Goal: Information Seeking & Learning: Learn about a topic

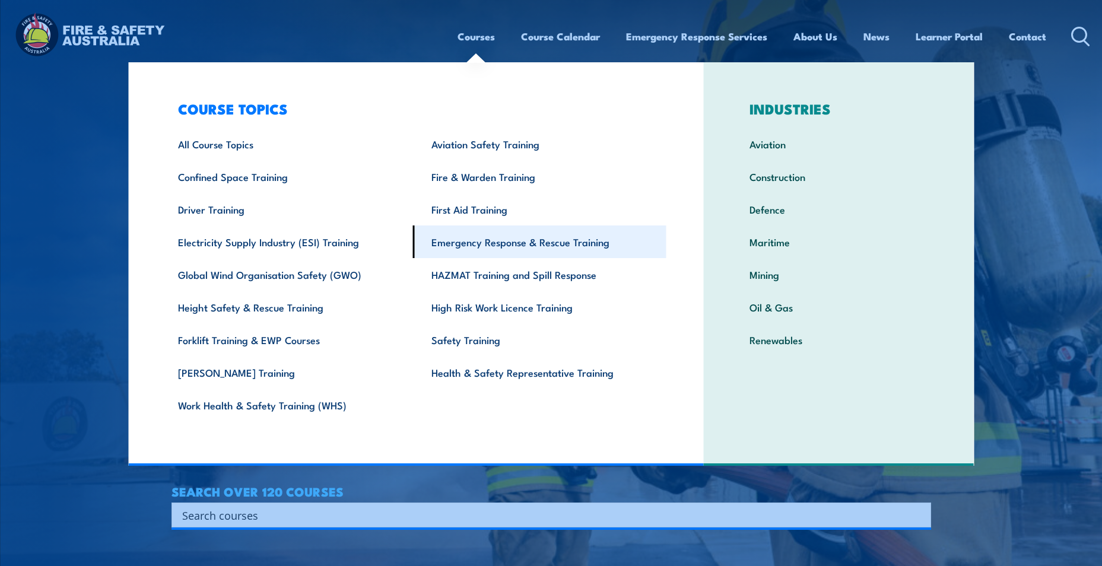
click at [514, 243] on link "Emergency Response & Rescue Training" at bounding box center [539, 242] width 253 height 33
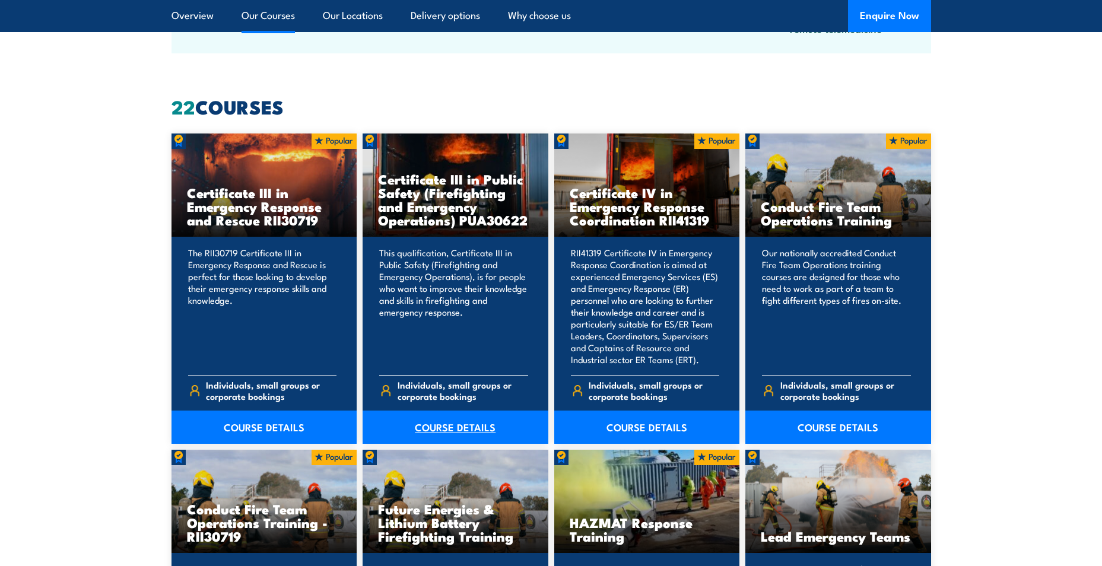
scroll to position [890, 0]
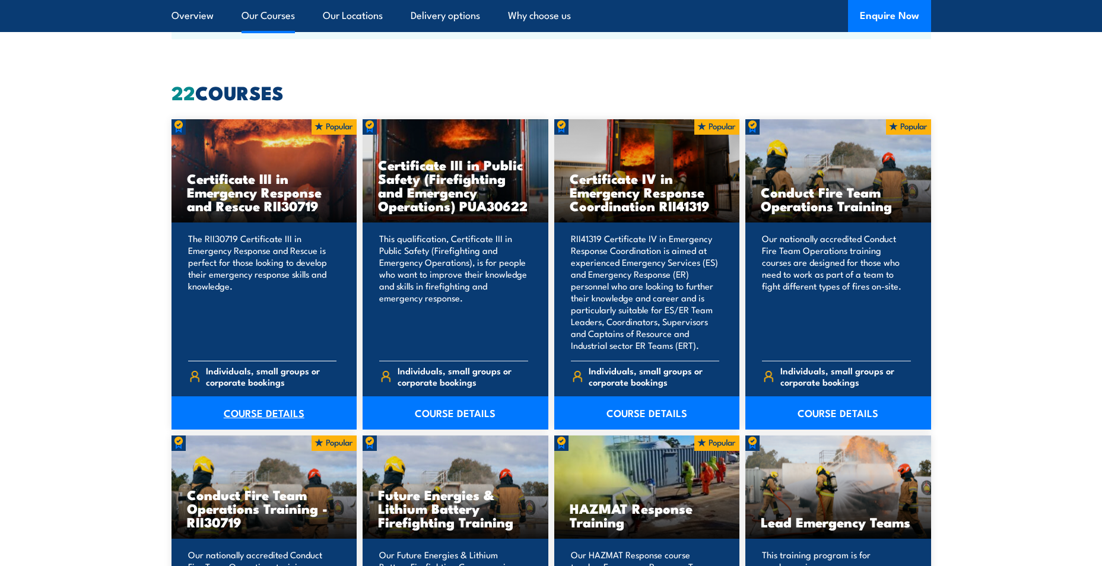
click at [285, 410] on link "COURSE DETAILS" at bounding box center [265, 412] width 186 height 33
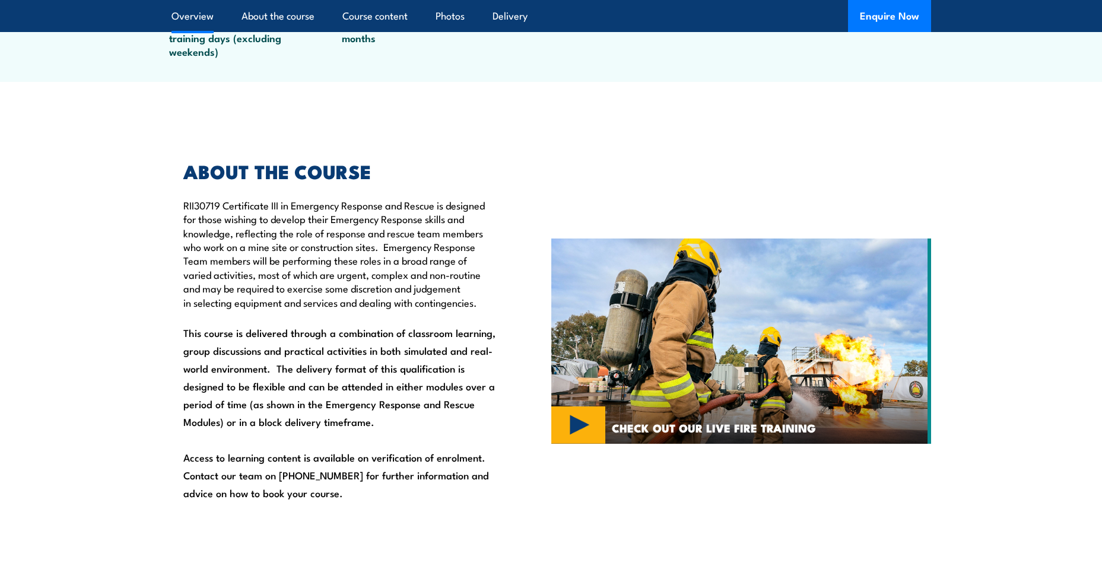
scroll to position [653, 0]
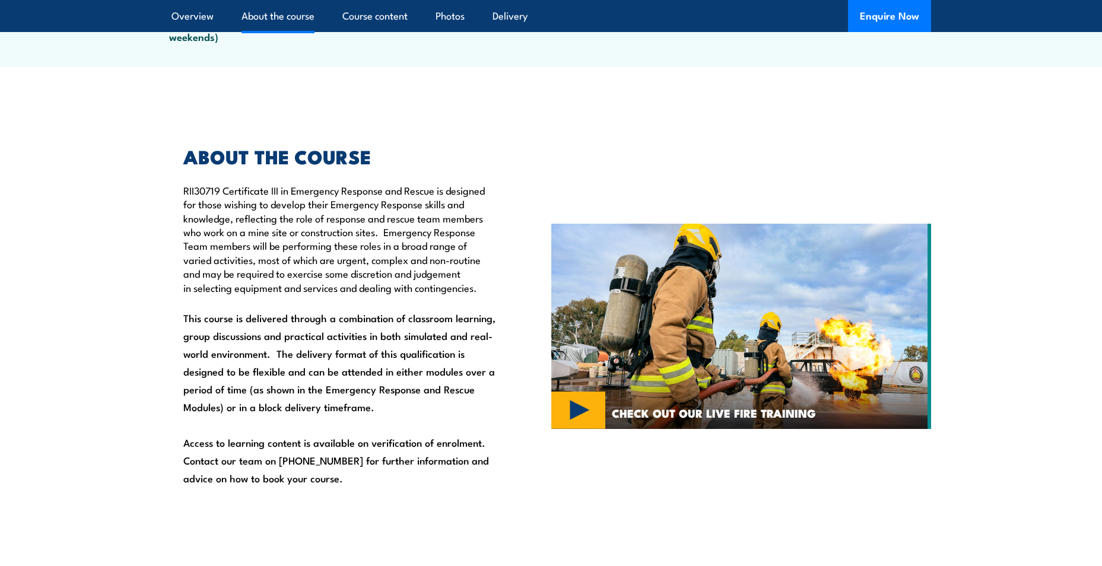
click at [592, 407] on img at bounding box center [741, 326] width 380 height 205
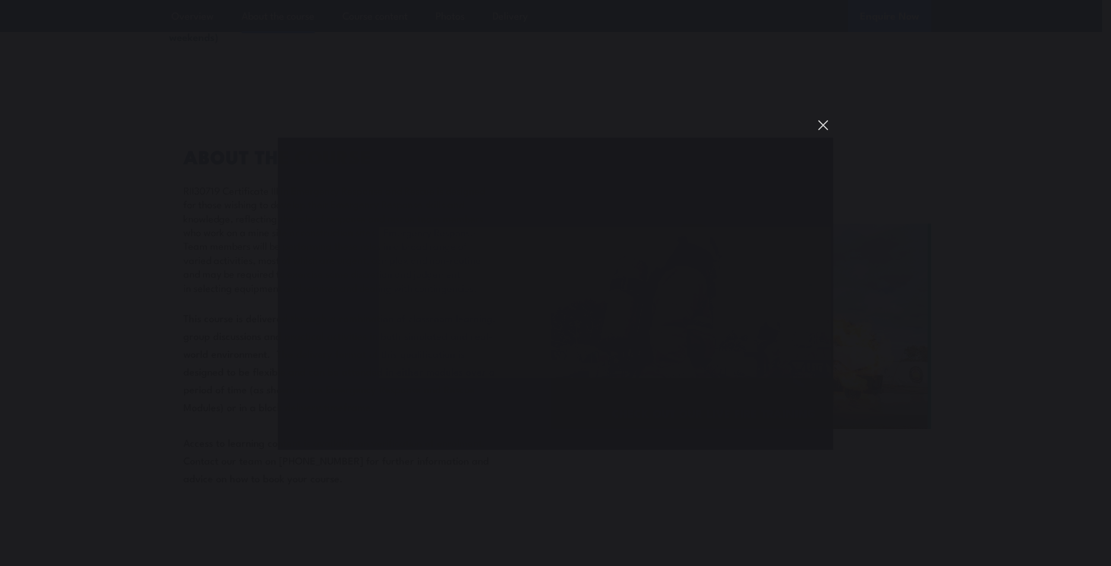
click at [824, 123] on button "You can close this modal content with the ESC key" at bounding box center [823, 125] width 20 height 20
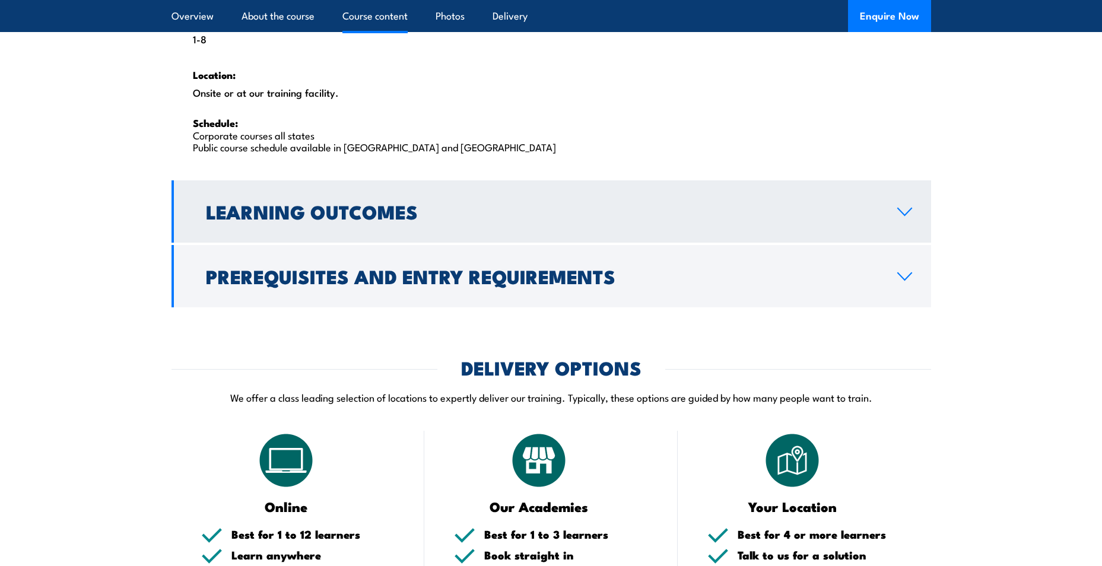
scroll to position [2018, 0]
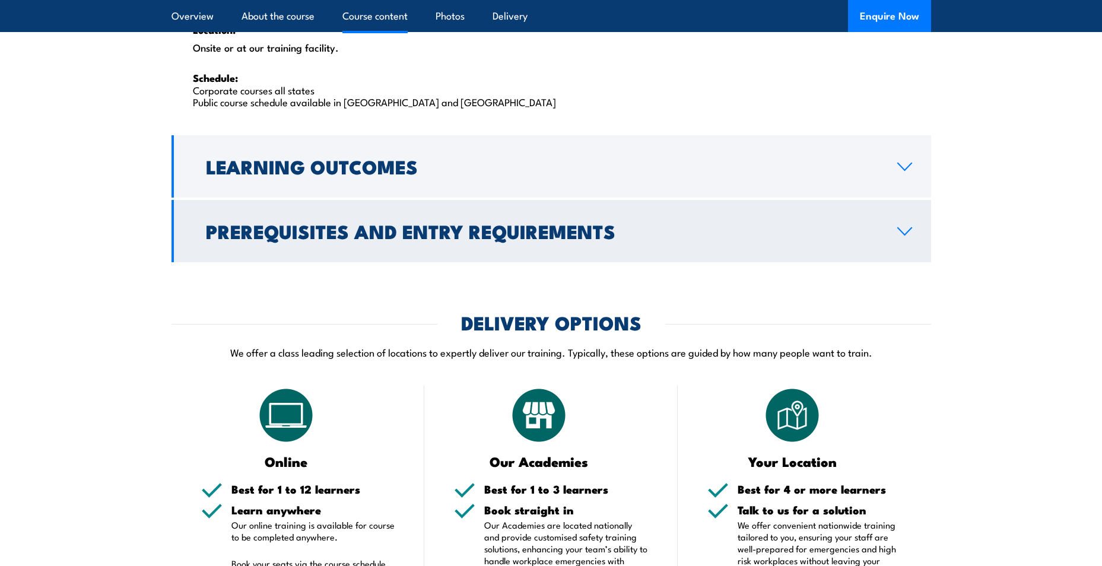
click at [905, 232] on icon at bounding box center [905, 231] width 16 height 9
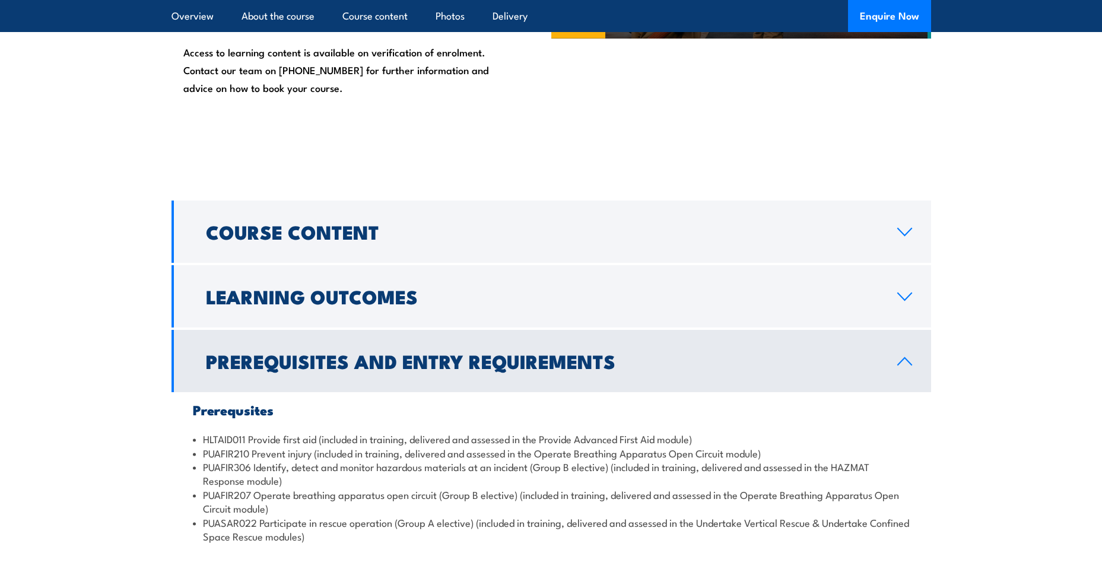
scroll to position [1041, 0]
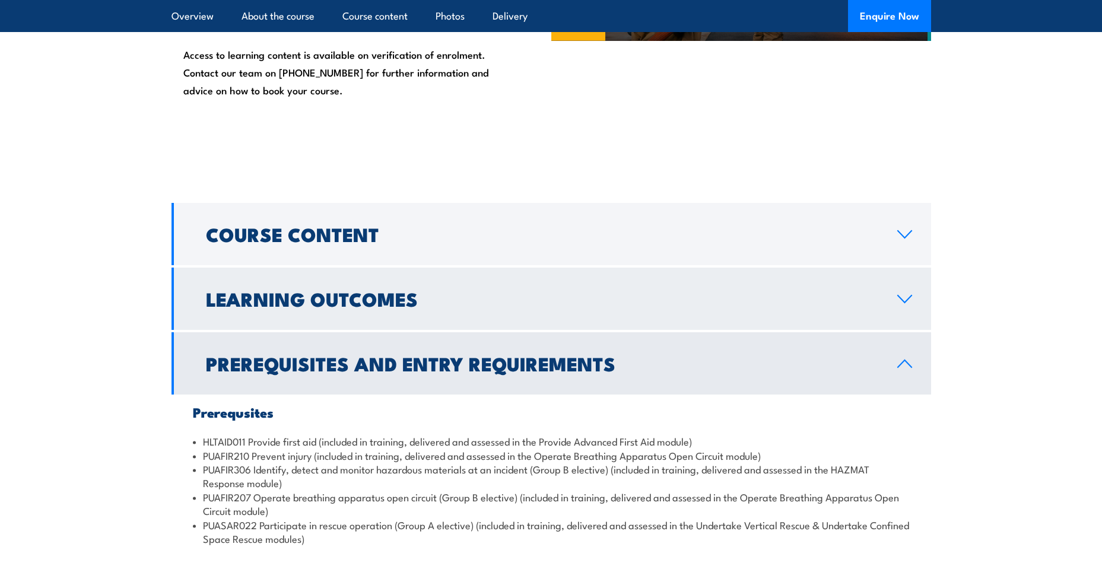
click at [902, 296] on icon at bounding box center [905, 298] width 16 height 9
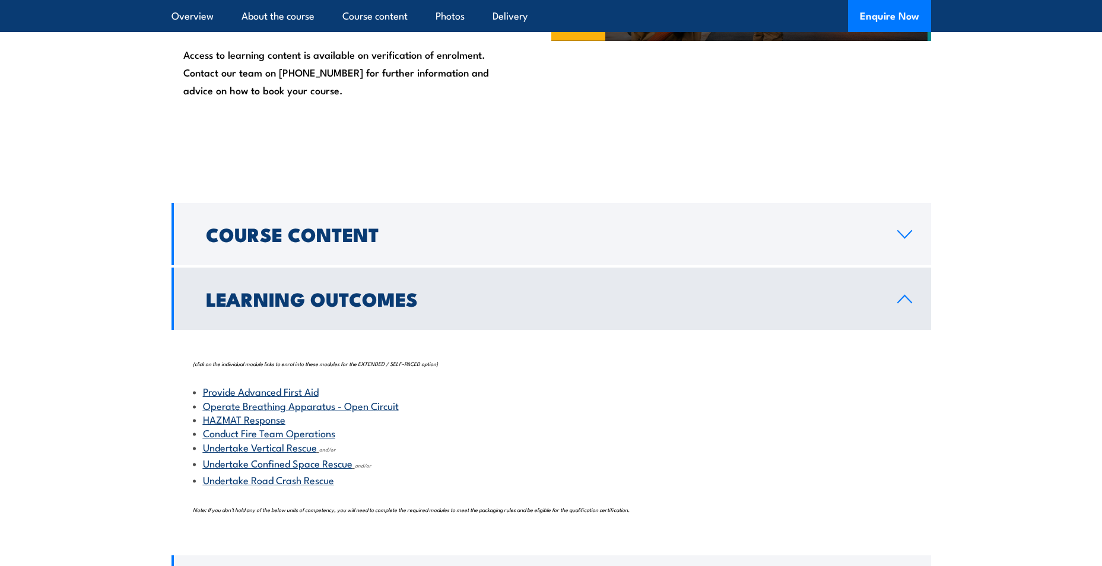
click at [312, 464] on link "Undertake Confined Space Rescue" at bounding box center [278, 463] width 150 height 14
